Goal: Communication & Community: Answer question/provide support

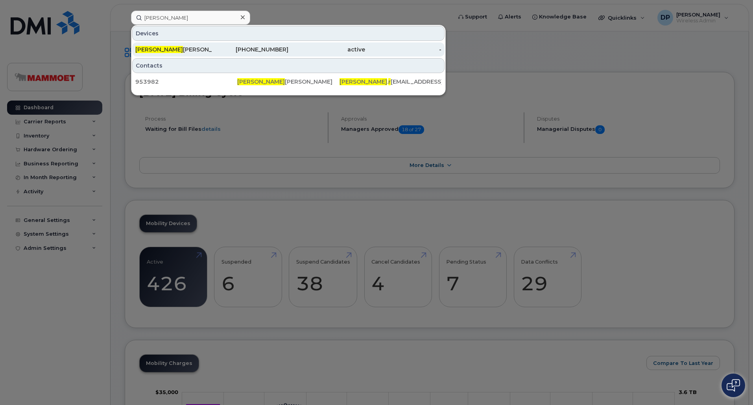
type input "edgar r"
click at [195, 52] on div "Edgar R angel Ramirez" at bounding box center [173, 50] width 77 height 8
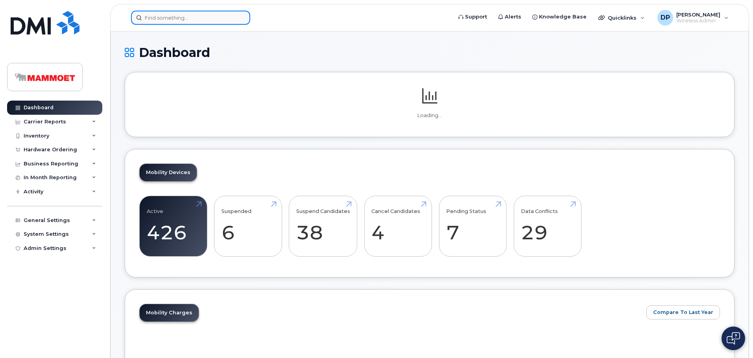
click at [157, 13] on input at bounding box center [190, 18] width 119 height 14
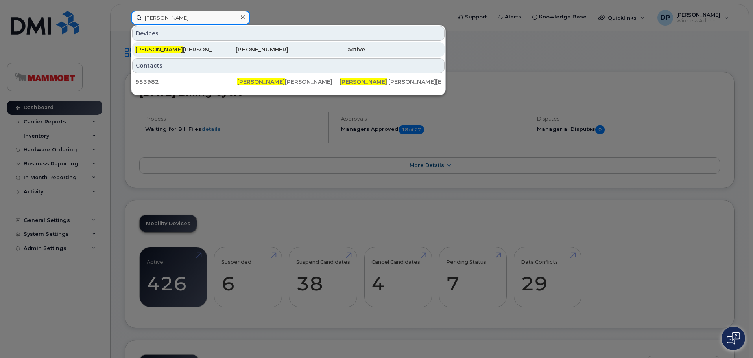
type input "[PERSON_NAME]"
click at [184, 46] on div "[PERSON_NAME]" at bounding box center [173, 50] width 77 height 8
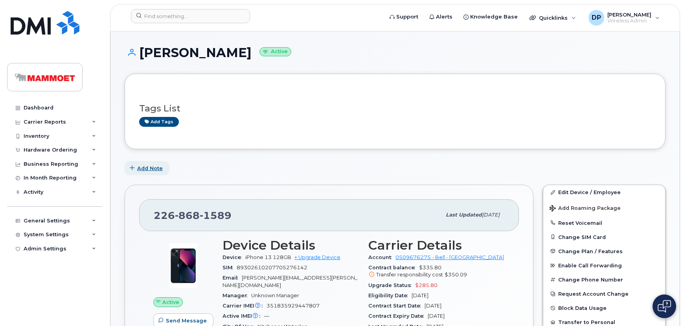
click at [149, 167] on span "Add Note" at bounding box center [150, 167] width 26 height 7
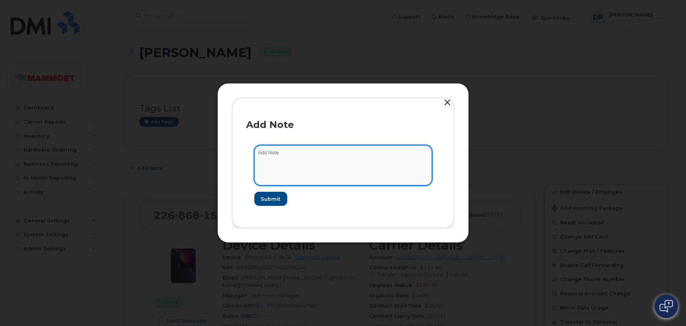
click at [273, 158] on textarea at bounding box center [343, 165] width 178 height 40
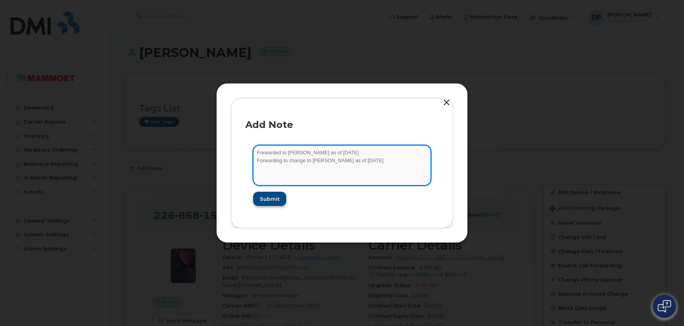
type textarea "Forwarded to Jeremy Asher as of August 18, 2025 Forwarding to change to Dan Wal…"
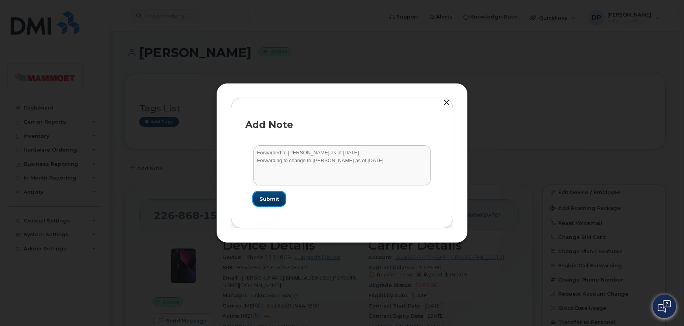
click at [267, 203] on button "Submit" at bounding box center [269, 199] width 32 height 14
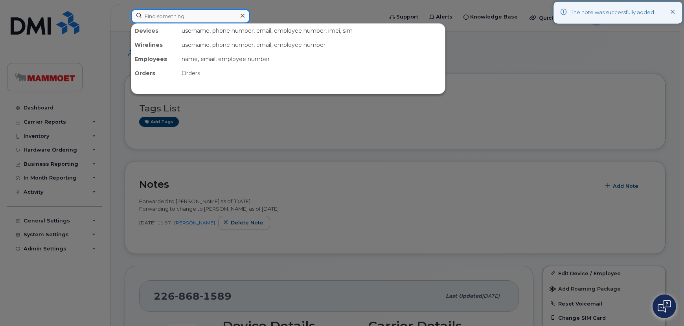
click at [160, 15] on input at bounding box center [190, 16] width 119 height 14
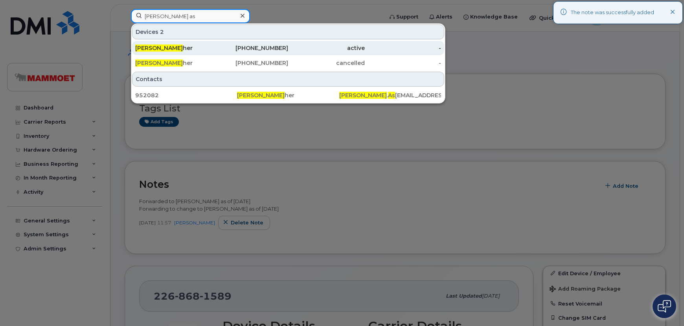
type input "jeremy as"
click at [210, 47] on div "Jeremy As her" at bounding box center [173, 48] width 77 height 8
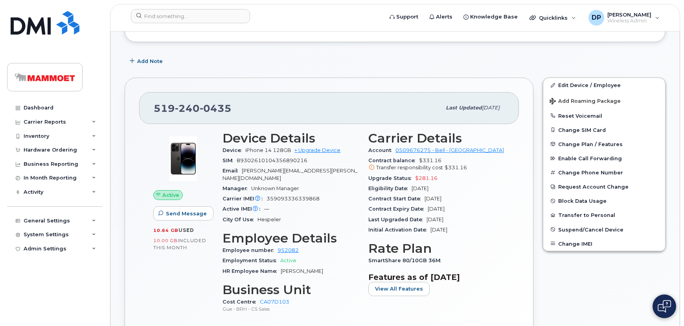
scroll to position [143, 0]
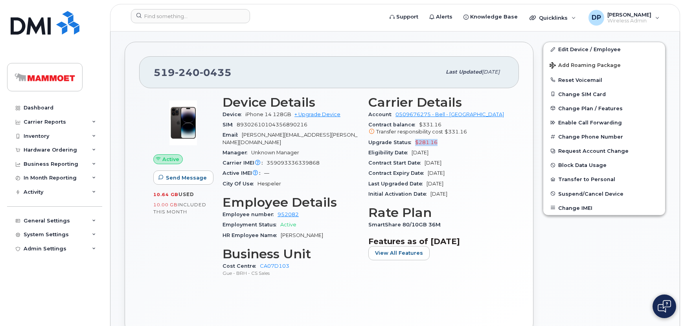
drag, startPoint x: 439, startPoint y: 140, endPoint x: 413, endPoint y: 141, distance: 26.4
click at [413, 141] on div "Upgrade Status $281.16" at bounding box center [436, 142] width 136 height 10
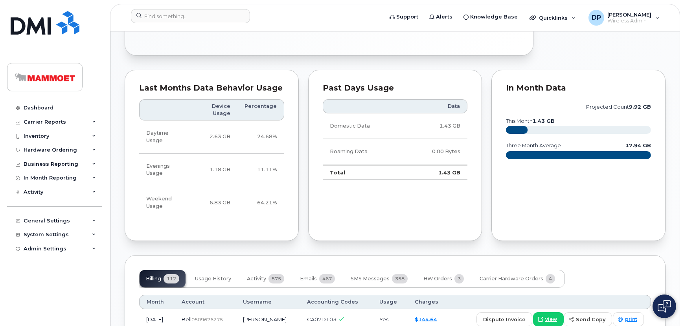
scroll to position [418, 0]
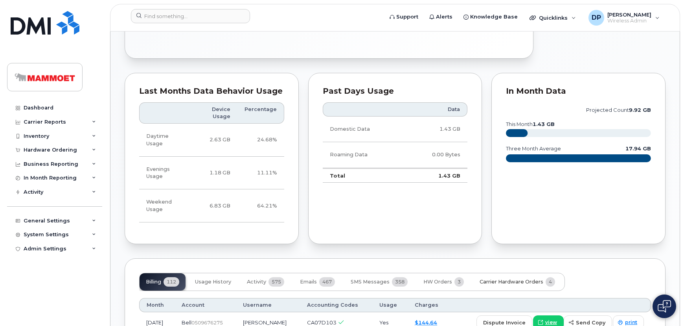
click at [503, 273] on button "Carrier Hardware Orders 4" at bounding box center [517, 281] width 88 height 17
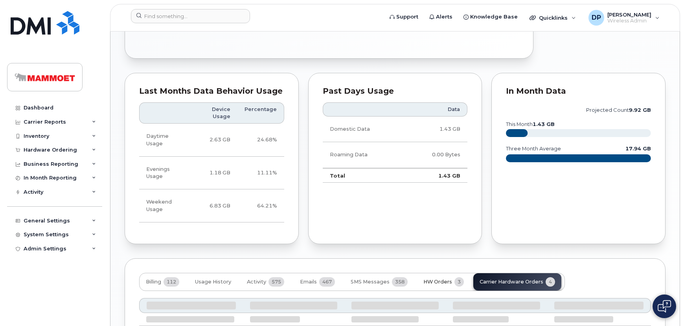
click at [452, 278] on span "HW Orders" at bounding box center [438, 281] width 29 height 6
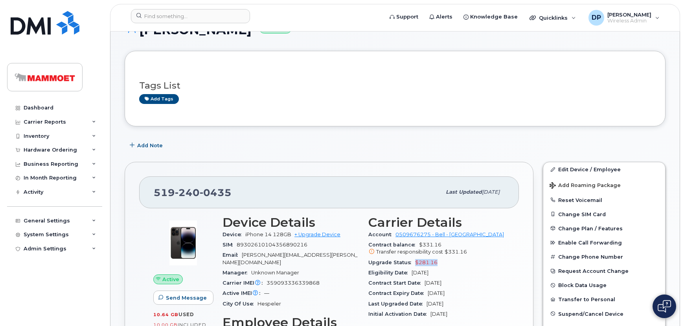
scroll to position [0, 0]
